Goal: Task Accomplishment & Management: Use online tool/utility

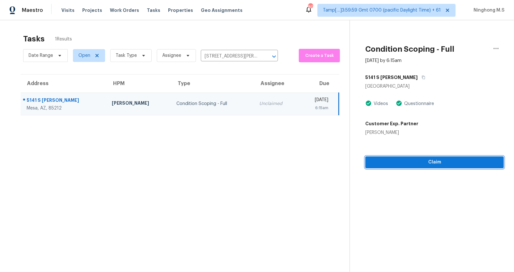
click at [427, 163] on span "Claim" at bounding box center [435, 162] width 128 height 8
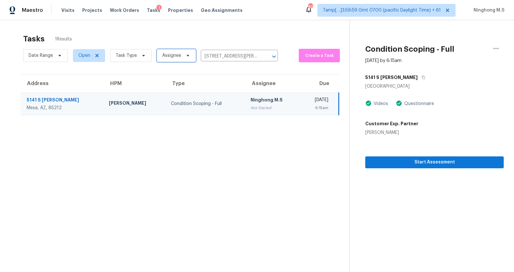
click at [184, 59] on span "Assignee" at bounding box center [176, 55] width 39 height 13
click at [181, 74] on input "search" at bounding box center [192, 75] width 68 height 13
type input "Ninghong"
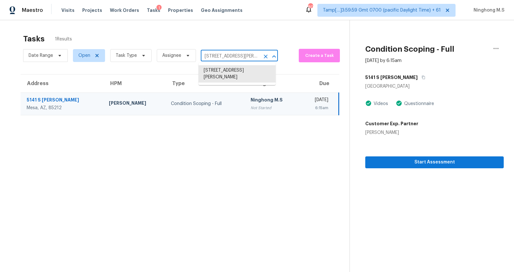
click at [234, 55] on input "[STREET_ADDRESS][PERSON_NAME]" at bounding box center [230, 56] width 59 height 10
click at [263, 56] on icon "Clear" at bounding box center [266, 56] width 6 height 6
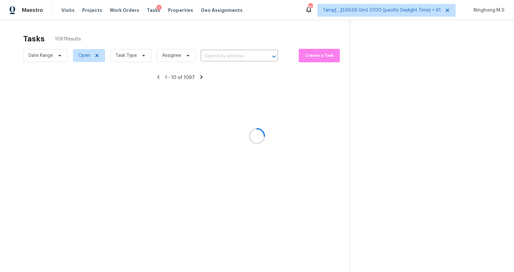
click at [229, 57] on div at bounding box center [257, 136] width 514 height 272
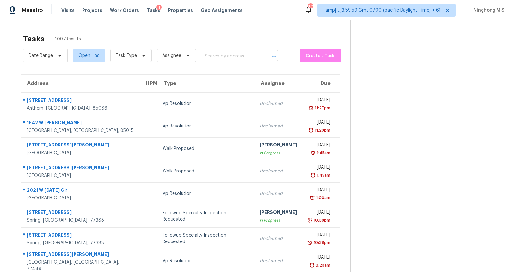
click at [219, 56] on input "text" at bounding box center [230, 56] width 59 height 10
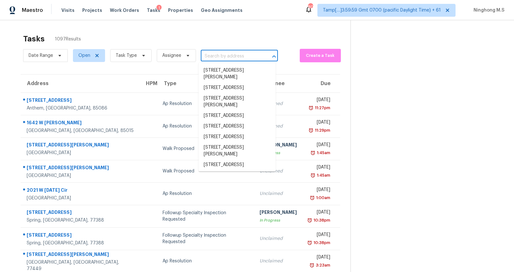
paste input "4507 W Donner Dr Laveen, AZ, 85339"
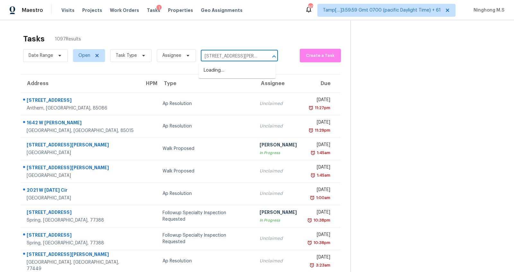
scroll to position [0, 23]
type input "4507 W Donner Dr Laveen, AZ, 85339"
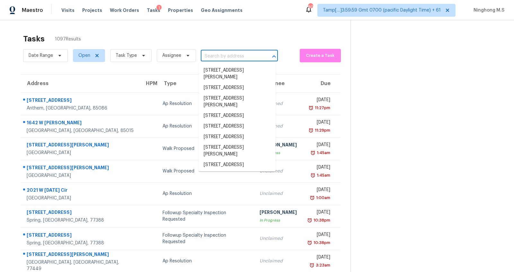
scroll to position [0, 0]
click at [211, 57] on input "text" at bounding box center [230, 56] width 59 height 10
click at [216, 57] on input "text" at bounding box center [230, 56] width 59 height 10
paste input "4507 W Donner Dr, Laveen, AZ 85339"
type input "4507 W Donner Dr, Laveen, AZ 85339"
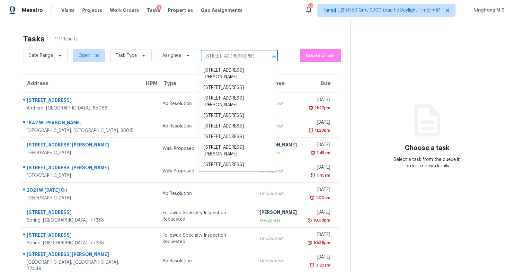
scroll to position [0, 23]
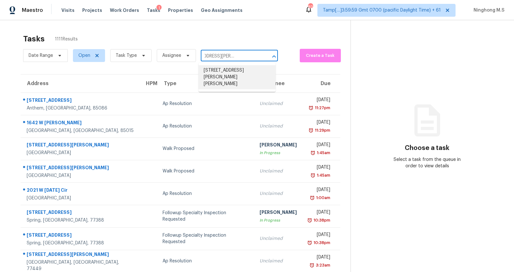
click at [230, 69] on li "4507 W Donner Dr, Laveen, AZ 85339" at bounding box center [237, 77] width 77 height 24
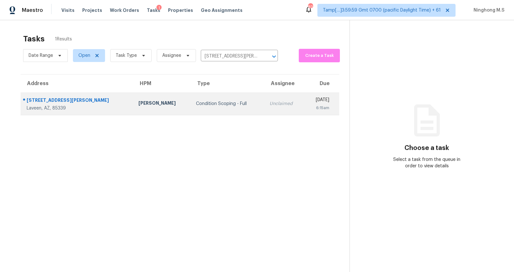
click at [196, 105] on div "Condition Scoping - Full" at bounding box center [227, 104] width 63 height 6
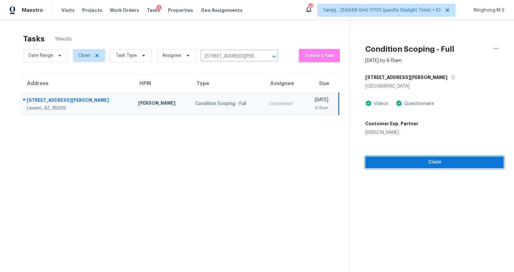
click at [418, 161] on span "Claim" at bounding box center [435, 162] width 128 height 8
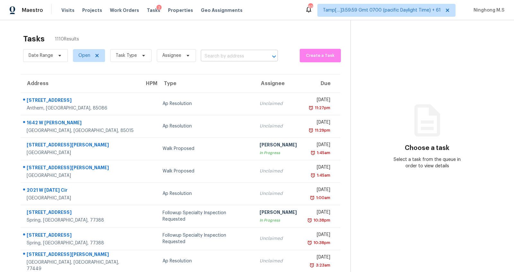
click at [209, 55] on input "text" at bounding box center [230, 56] width 59 height 10
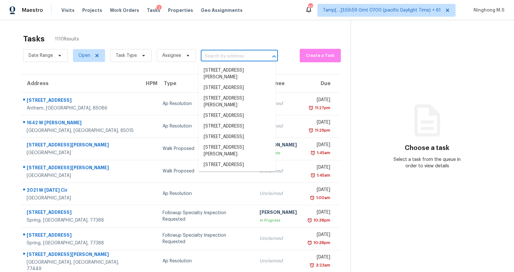
paste input "[STREET_ADDRESS]"
type input "[STREET_ADDRESS]"
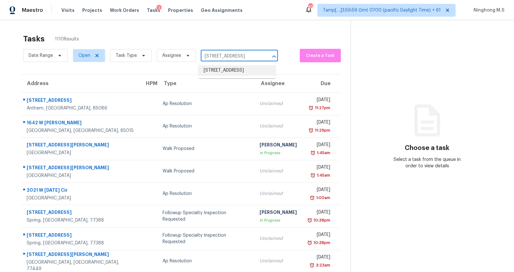
click at [217, 71] on li "[STREET_ADDRESS]" at bounding box center [237, 70] width 77 height 11
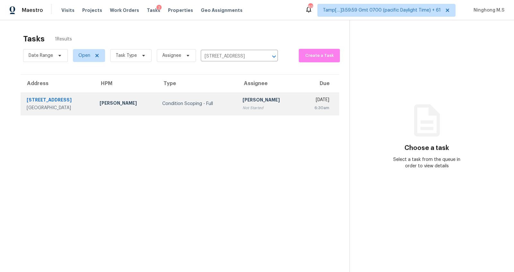
click at [162, 102] on div "Condition Scoping - Full" at bounding box center [197, 104] width 70 height 6
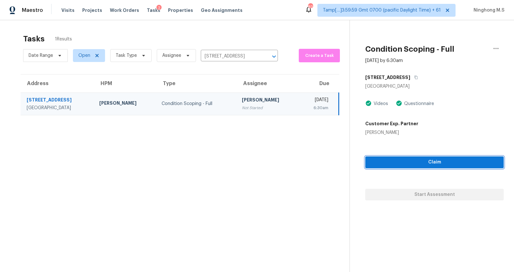
click at [415, 163] on span "Claim" at bounding box center [435, 162] width 128 height 8
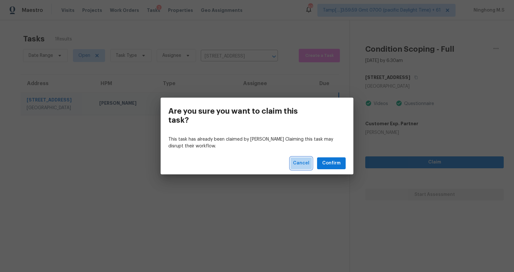
click at [303, 168] on button "Cancel" at bounding box center [302, 163] width 22 height 12
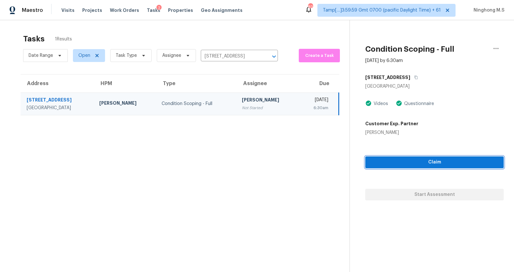
click at [377, 162] on span "Claim" at bounding box center [435, 162] width 128 height 8
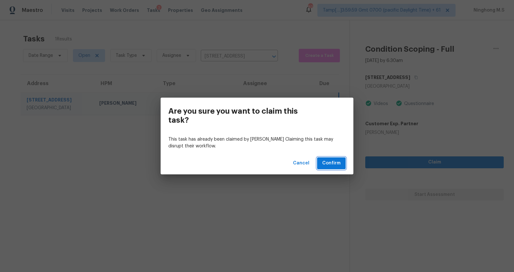
click at [327, 167] on span "Confirm" at bounding box center [331, 163] width 18 height 8
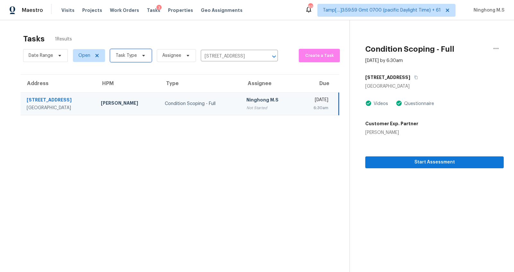
click at [133, 55] on span "Task Type" at bounding box center [126, 55] width 21 height 6
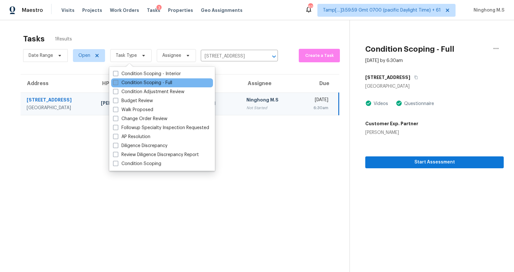
click at [150, 84] on label "Condition Scoping - Full" at bounding box center [142, 83] width 59 height 6
click at [117, 84] on input "Condition Scoping - Full" at bounding box center [115, 82] width 4 height 4
checkbox input "true"
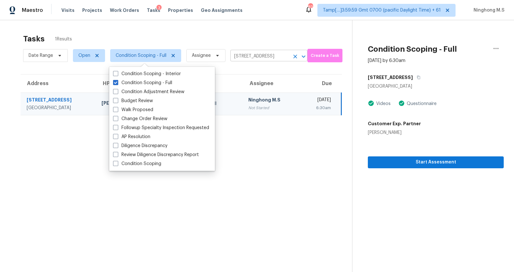
click at [272, 57] on input "[STREET_ADDRESS]" at bounding box center [259, 56] width 59 height 10
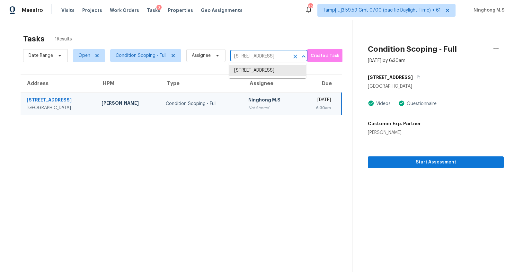
click at [294, 58] on icon "Clear" at bounding box center [295, 56] width 6 height 6
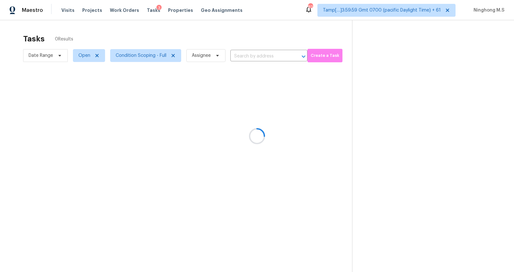
click at [253, 56] on div at bounding box center [257, 136] width 514 height 272
click at [255, 56] on div at bounding box center [257, 136] width 514 height 272
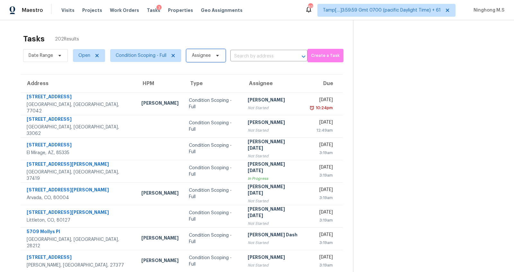
click at [210, 53] on span "Assignee" at bounding box center [201, 55] width 19 height 6
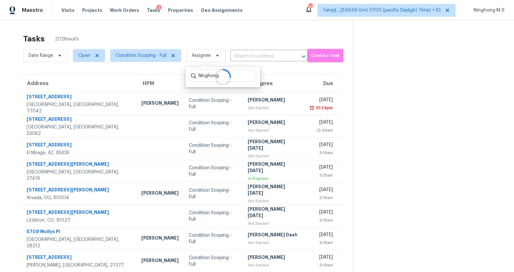
type input "Ninghong"
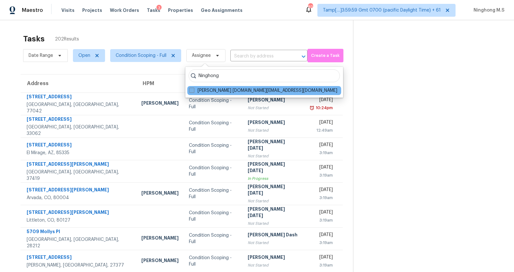
click at [236, 89] on label "[PERSON_NAME] [DOMAIN_NAME][EMAIL_ADDRESS][DOMAIN_NAME]" at bounding box center [263, 90] width 148 height 6
click at [193, 89] on input "[PERSON_NAME] [DOMAIN_NAME][EMAIL_ADDRESS][DOMAIN_NAME]" at bounding box center [191, 89] width 4 height 4
checkbox input "true"
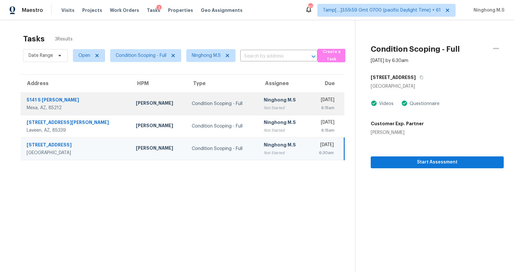
click at [187, 97] on td "Condition Scoping - Full" at bounding box center [223, 104] width 72 height 22
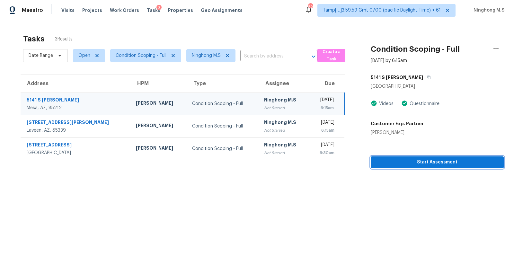
click at [421, 162] on span "Start Assessment" at bounding box center [437, 162] width 123 height 8
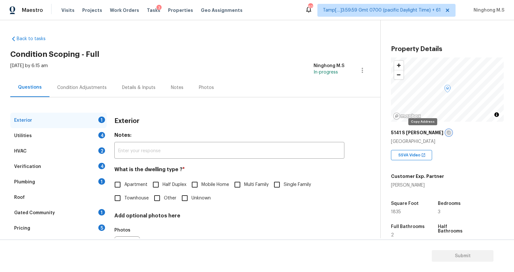
click at [447, 133] on icon "button" at bounding box center [449, 133] width 4 height 4
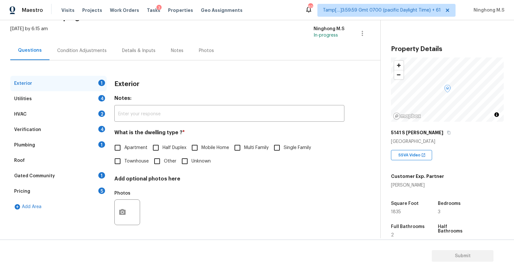
click at [275, 148] on input "Single Family" at bounding box center [276, 147] width 13 height 13
checkbox input "true"
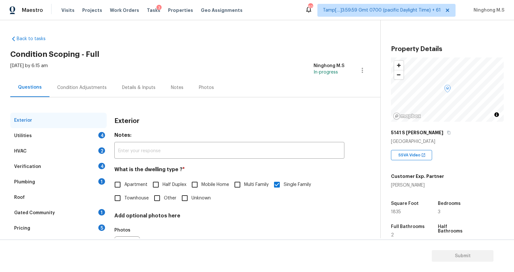
scroll to position [37, 0]
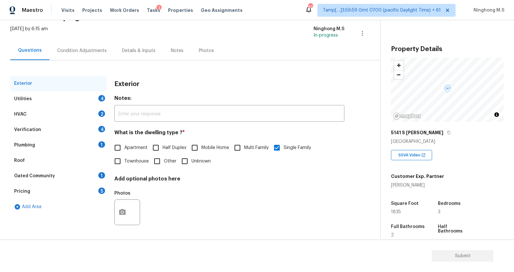
click at [27, 103] on div "Utilities 4" at bounding box center [58, 98] width 96 height 15
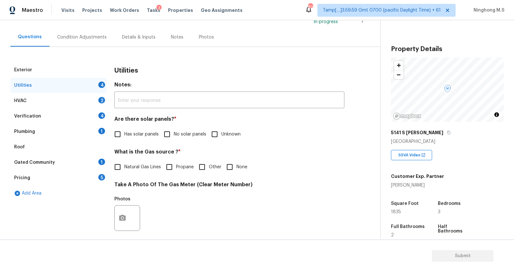
scroll to position [51, 0]
click at [119, 134] on input "Has solar panels" at bounding box center [117, 133] width 13 height 13
checkbox input "true"
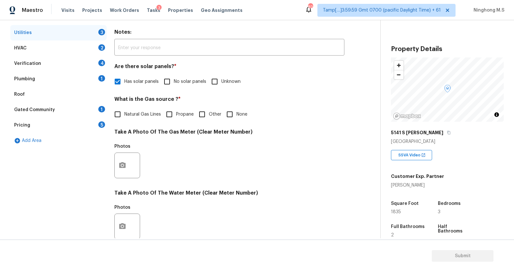
scroll to position [211, 0]
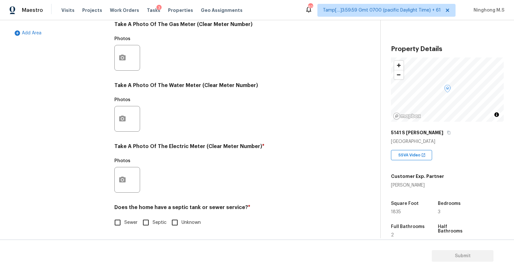
click at [117, 224] on input "Sewer" at bounding box center [117, 222] width 13 height 13
checkbox input "true"
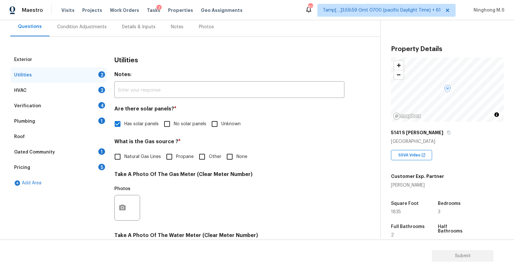
scroll to position [0, 0]
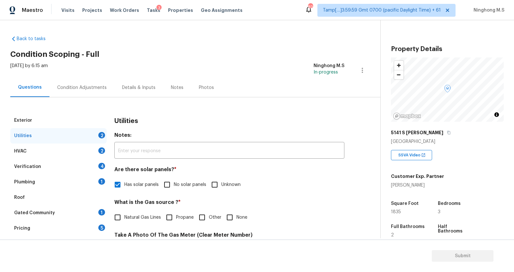
click at [26, 153] on div "HVAC 2" at bounding box center [58, 151] width 96 height 15
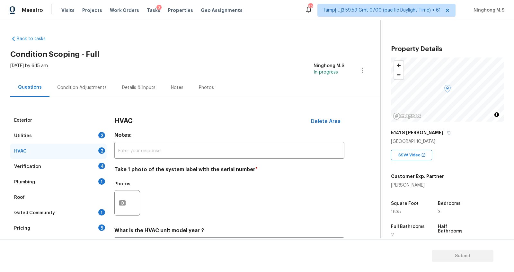
scroll to position [58, 0]
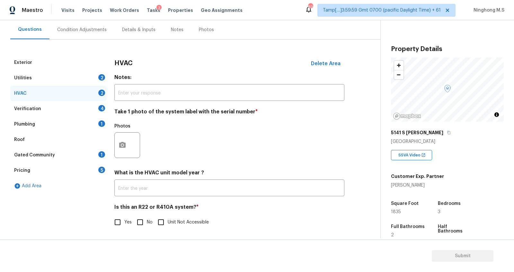
click at [33, 110] on div "Verification" at bounding box center [27, 109] width 27 height 6
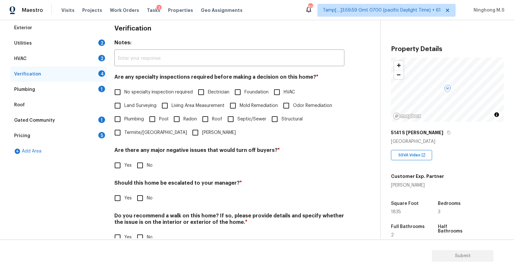
scroll to position [108, 0]
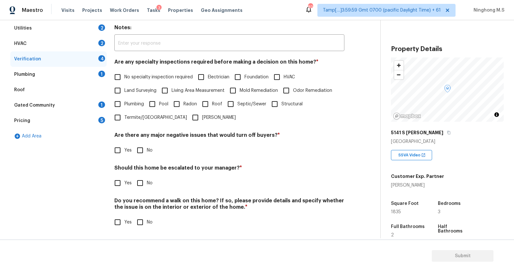
click at [37, 121] on div "Pricing 5" at bounding box center [58, 120] width 96 height 15
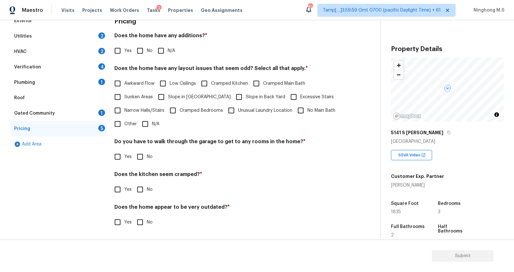
click at [28, 101] on div "Roof" at bounding box center [58, 97] width 96 height 15
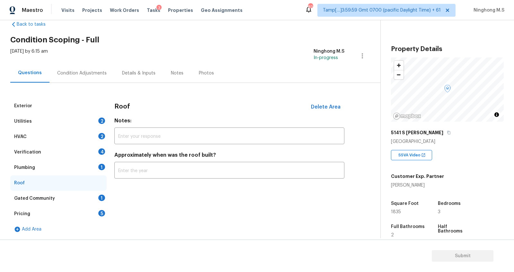
click at [33, 89] on div "Exterior Utilities 2 HVAC 2 Verification 4 Plumbing 1 Roof Gated Community 1 Pr…" at bounding box center [187, 160] width 355 height 154
click at [86, 78] on div "Condition Adjustments" at bounding box center [81, 73] width 65 height 19
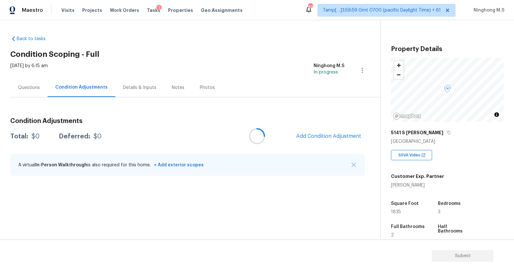
click at [34, 85] on div at bounding box center [257, 136] width 514 height 272
click at [39, 87] on div "Questions" at bounding box center [29, 88] width 22 height 6
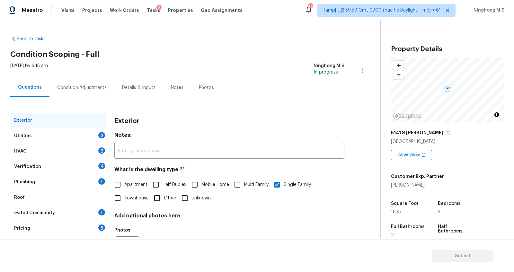
scroll to position [37, 0]
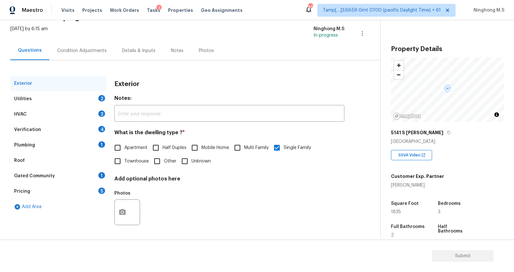
click at [35, 99] on div "Utilities 2" at bounding box center [58, 98] width 96 height 15
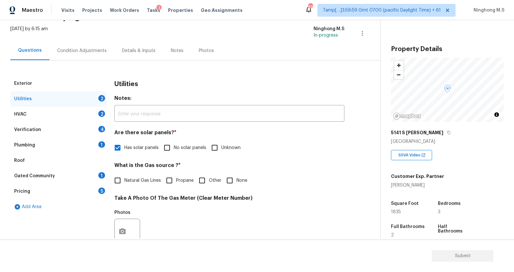
click at [24, 113] on div "HVAC" at bounding box center [20, 114] width 13 height 6
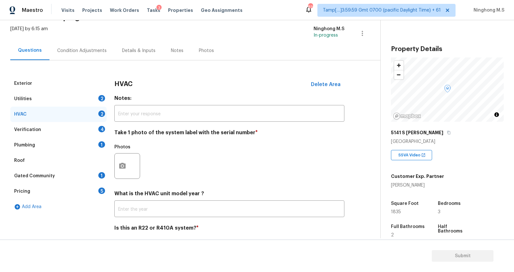
click at [30, 103] on div "Utilities 2" at bounding box center [58, 98] width 96 height 15
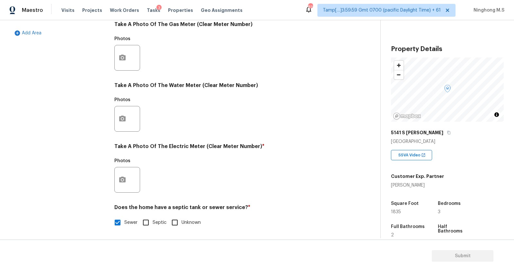
scroll to position [0, 0]
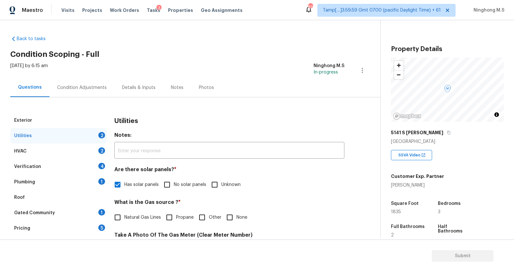
click at [74, 88] on div "Condition Adjustments" at bounding box center [81, 88] width 49 height 6
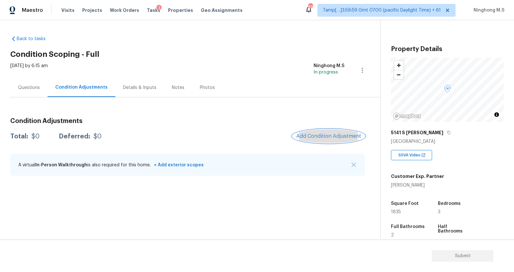
click at [322, 137] on span "Add Condition Adjustment" at bounding box center [328, 136] width 65 height 6
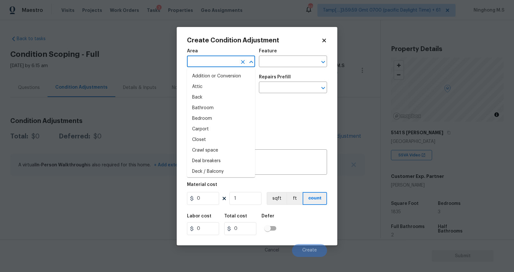
click at [220, 64] on input "text" at bounding box center [212, 62] width 50 height 10
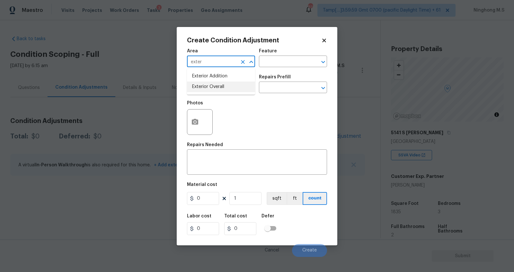
click at [227, 83] on li "Exterior Overall" at bounding box center [221, 87] width 68 height 11
type input "Exterior Overall"
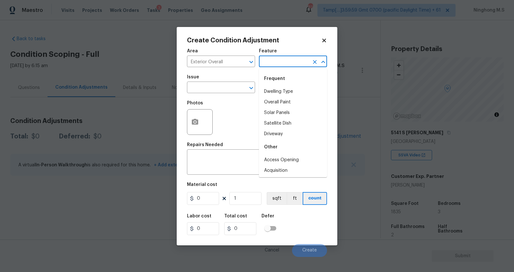
click at [279, 61] on input "text" at bounding box center [284, 62] width 50 height 10
click at [230, 90] on input "text" at bounding box center [212, 88] width 50 height 10
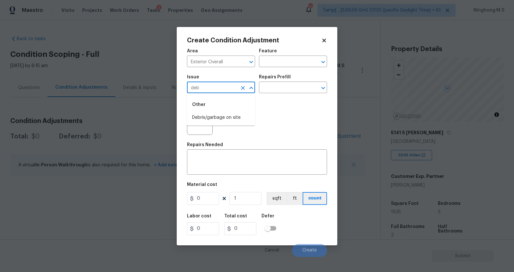
click at [233, 113] on li "Debris/garbage on site" at bounding box center [221, 117] width 68 height 11
type input "Debris/garbage on site"
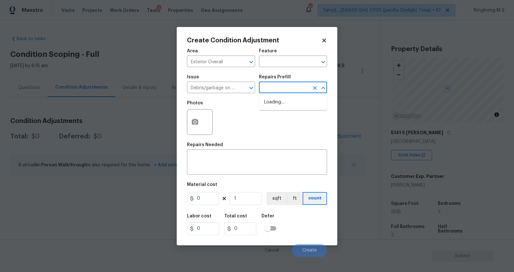
click at [280, 86] on input "text" at bounding box center [284, 88] width 50 height 10
click at [290, 104] on li "Remove debris/garbage $100.00" at bounding box center [293, 105] width 68 height 17
type textarea "Remove, haul off, and properly dispose of any debris left by seller to offsite …"
type input "100"
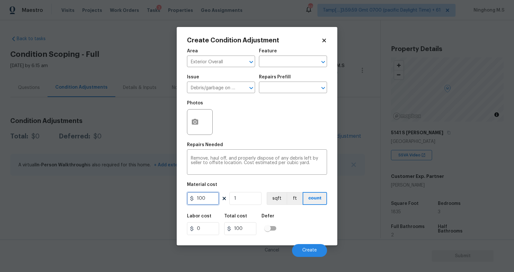
drag, startPoint x: 210, startPoint y: 200, endPoint x: 182, endPoint y: 198, distance: 27.3
click at [182, 198] on div "Create Condition Adjustment Area Exterior Overall ​ Feature ​ Issue Debris/garb…" at bounding box center [257, 136] width 161 height 219
type input "1000"
click at [192, 122] on icon "button" at bounding box center [195, 122] width 6 height 6
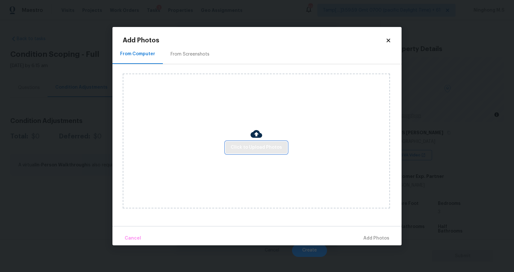
click at [256, 149] on span "Click to Upload Photos" at bounding box center [256, 148] width 51 height 8
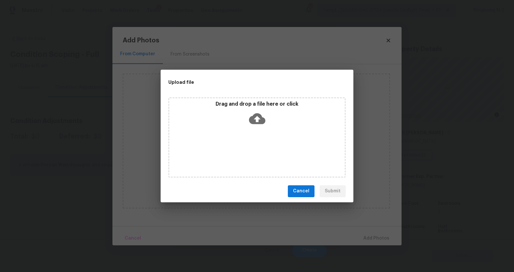
click at [255, 119] on icon at bounding box center [257, 118] width 16 height 11
